Goal: Check status

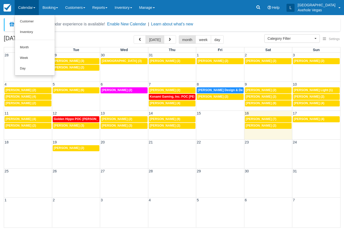
select select
click at [268, 124] on div "5p Ben Tam (2)" at bounding box center [268, 126] width 45 height 4
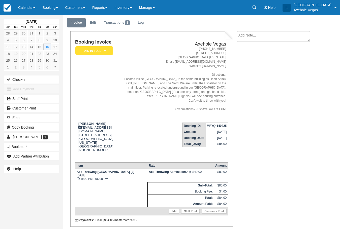
scroll to position [23, 0]
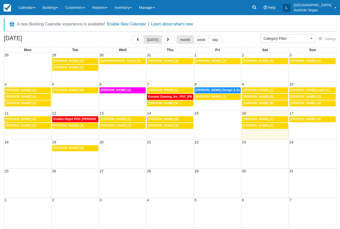
select select
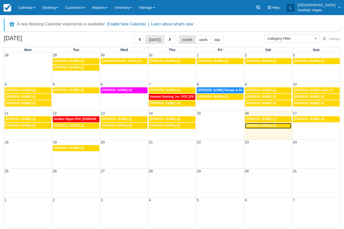
click at [268, 127] on div "5p Ben Tam (2)" at bounding box center [268, 126] width 45 height 4
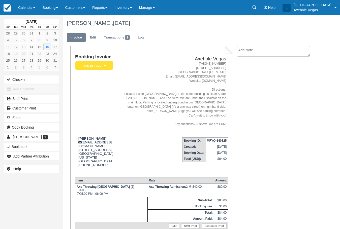
scroll to position [23, 0]
